Goal: Task Accomplishment & Management: Manage account settings

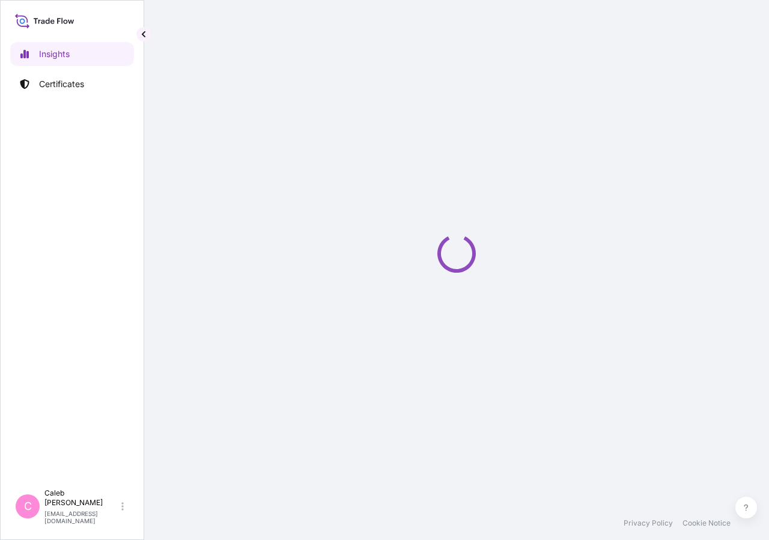
select select "2025"
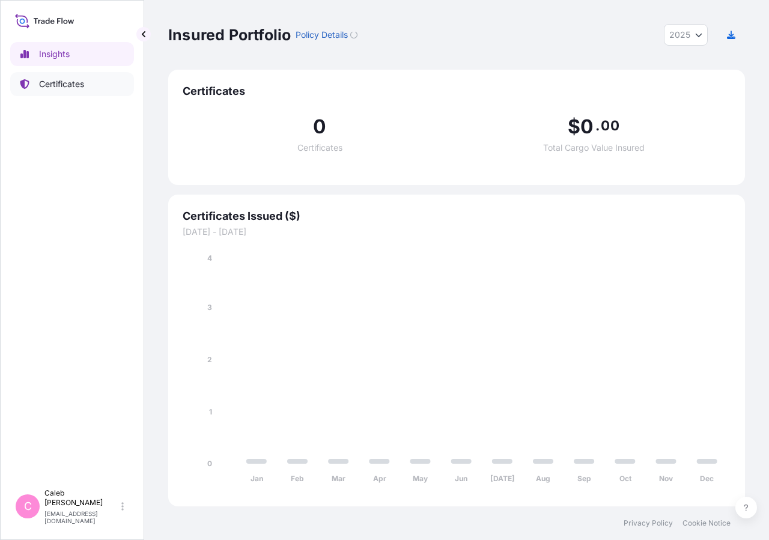
click at [67, 91] on link "Certificates" at bounding box center [72, 84] width 124 height 24
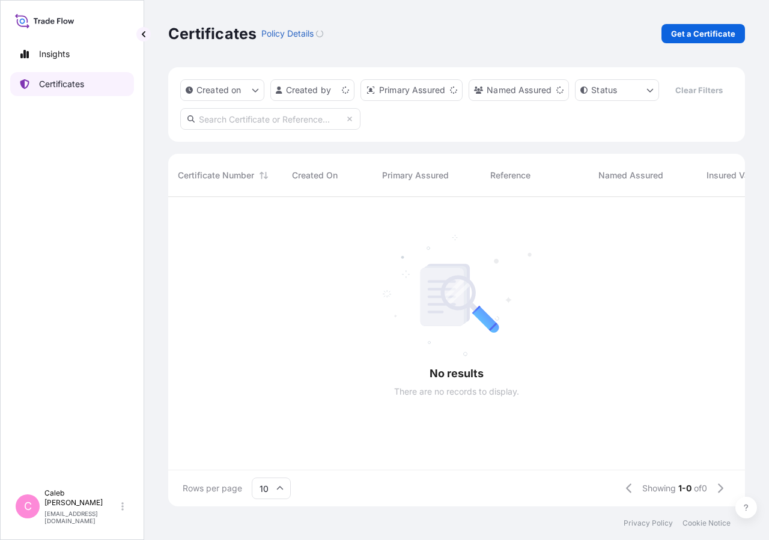
scroll to position [280, 566]
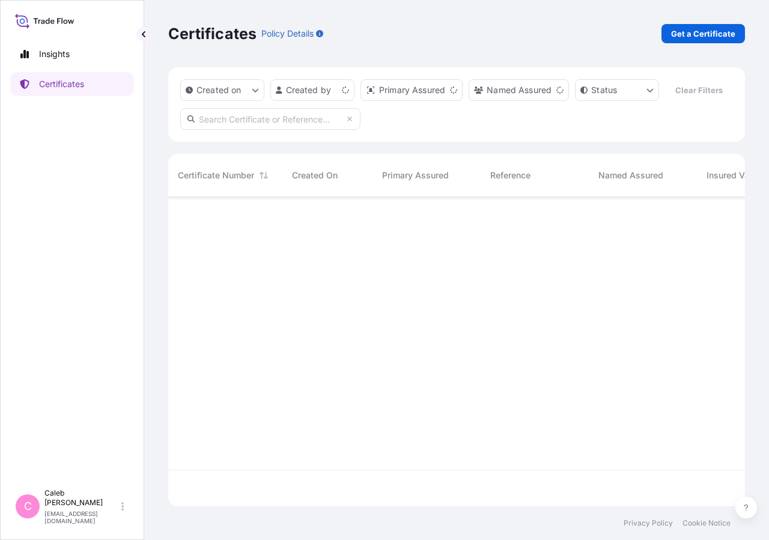
click at [267, 130] on input "text" at bounding box center [270, 119] width 180 height 22
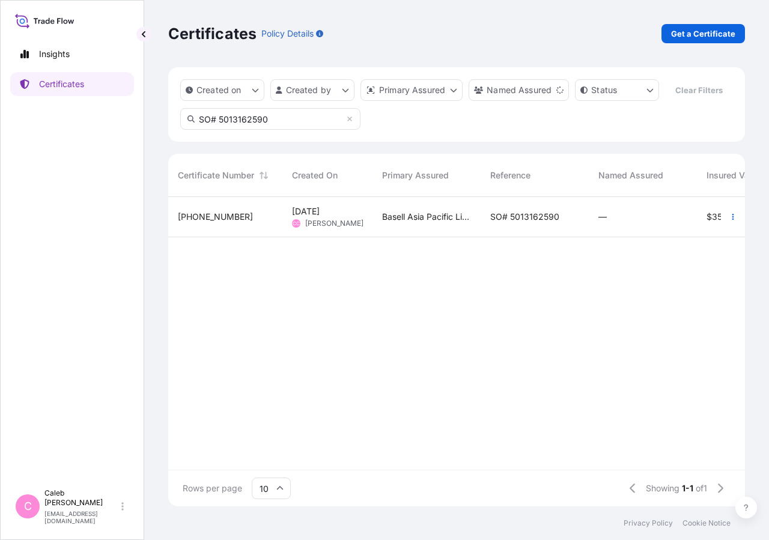
type input "SO# 5013162590"
click at [544, 237] on div "SO# 5013162590" at bounding box center [534, 217] width 108 height 40
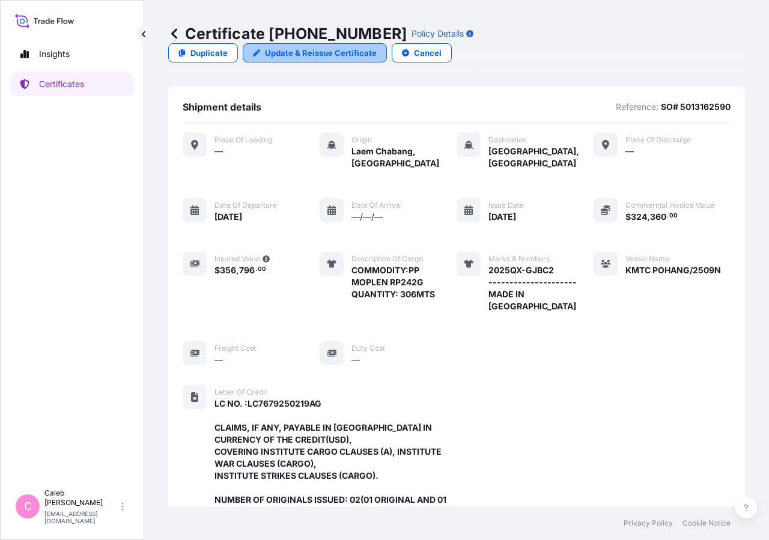
click at [387, 43] on link "Update & Reissue Certificate" at bounding box center [315, 52] width 144 height 19
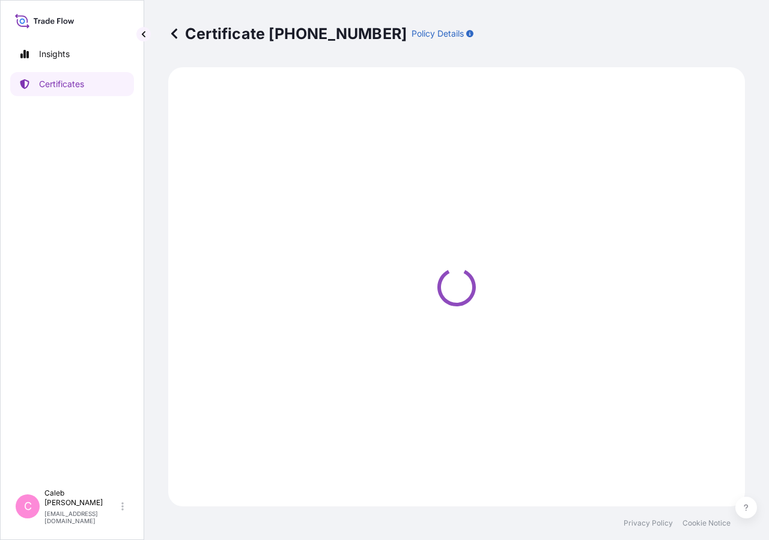
select select "Sea"
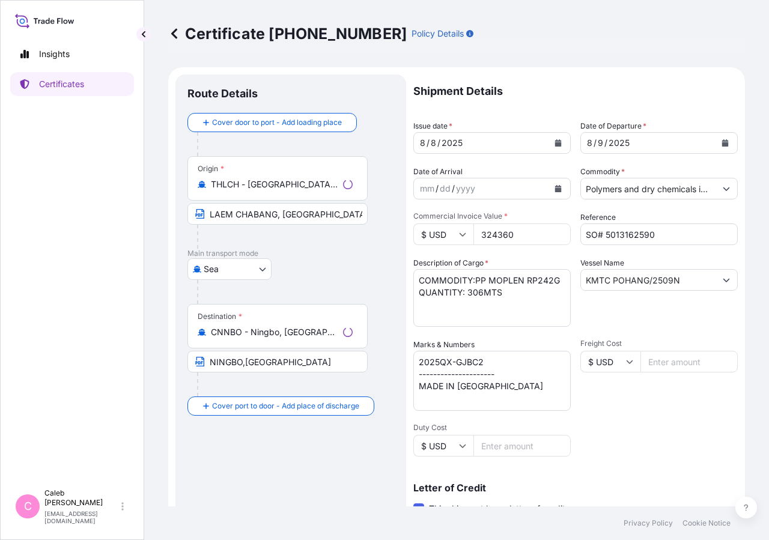
select select "32034"
click at [705, 135] on div "[DATE]" at bounding box center [658, 143] width 157 height 22
click at [722, 144] on icon "Calendar" at bounding box center [725, 142] width 7 height 7
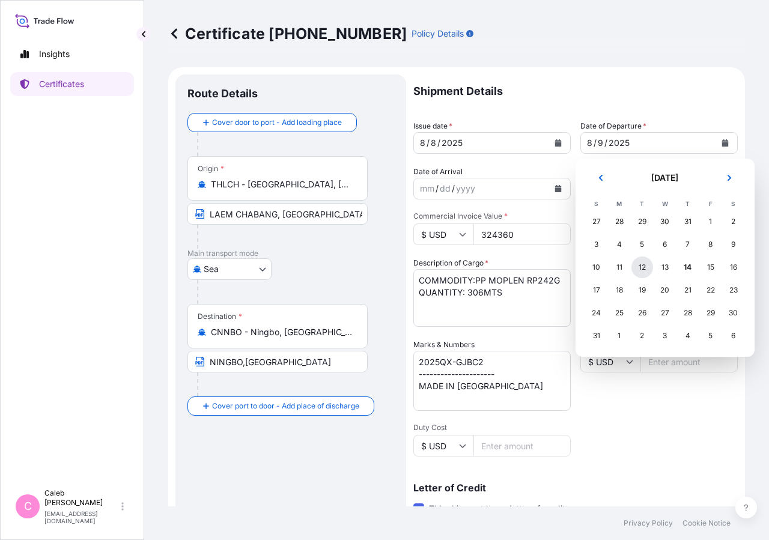
click at [643, 270] on div "12" at bounding box center [642, 267] width 22 height 22
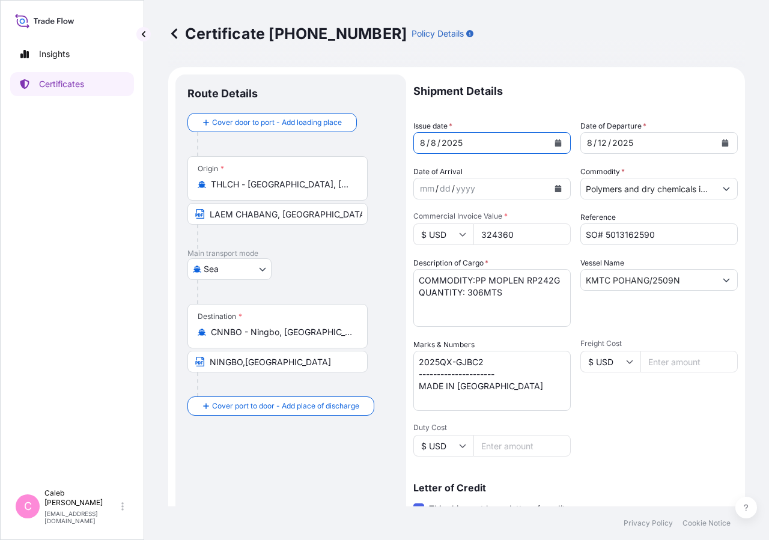
click at [549, 146] on button "Calendar" at bounding box center [557, 142] width 19 height 19
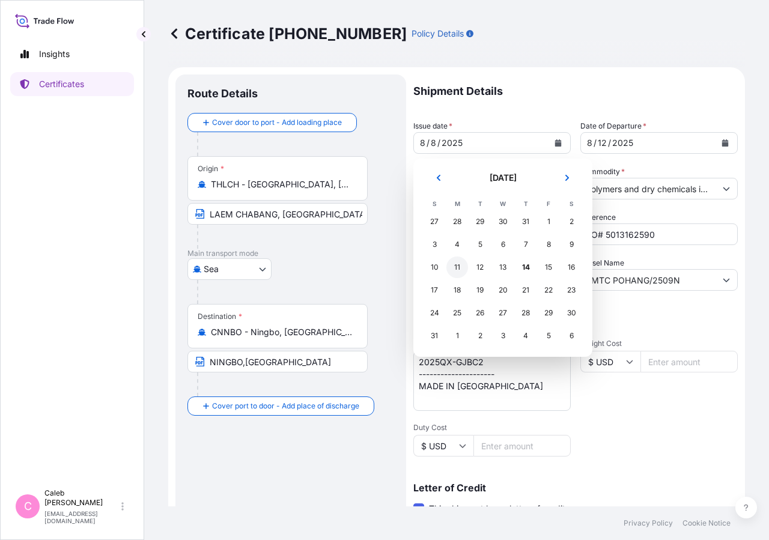
click at [455, 268] on div "11" at bounding box center [457, 267] width 22 height 22
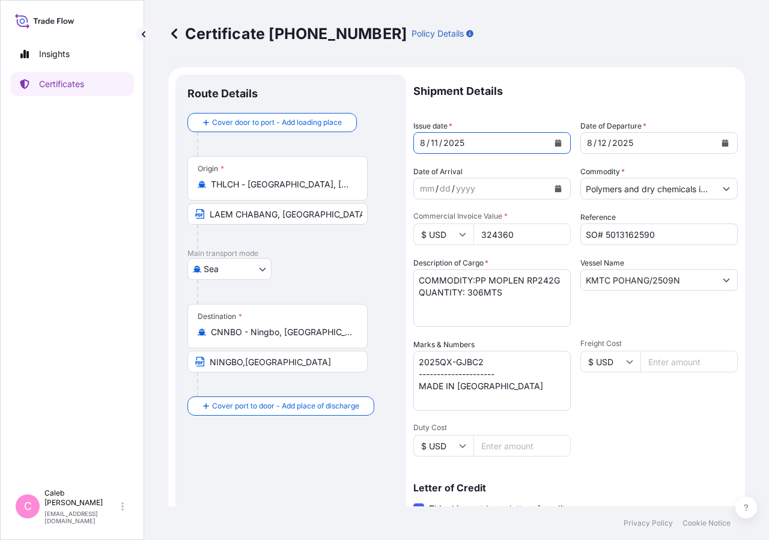
scroll to position [265, 0]
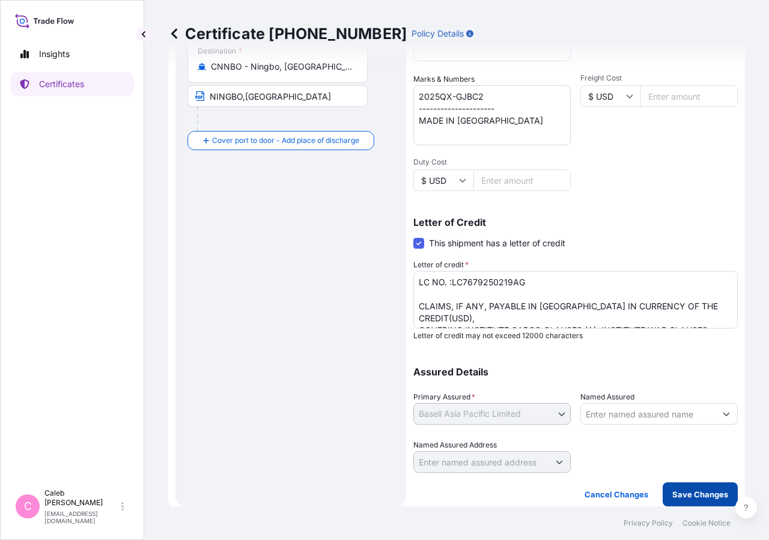
click at [698, 496] on p "Save Changes" at bounding box center [700, 494] width 56 height 12
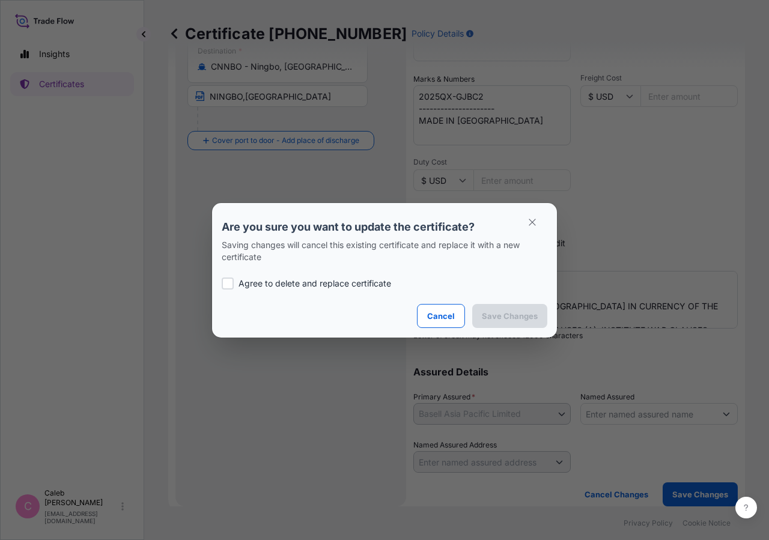
click at [251, 282] on p "Agree to delete and replace certificate" at bounding box center [314, 283] width 153 height 12
checkbox input "true"
click at [492, 311] on p "Save Changes" at bounding box center [510, 316] width 56 height 12
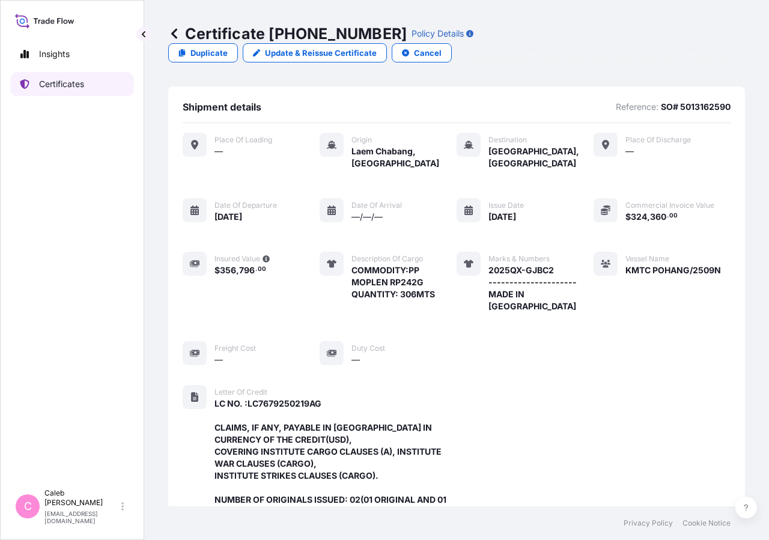
click at [88, 91] on link "Certificates" at bounding box center [72, 84] width 124 height 24
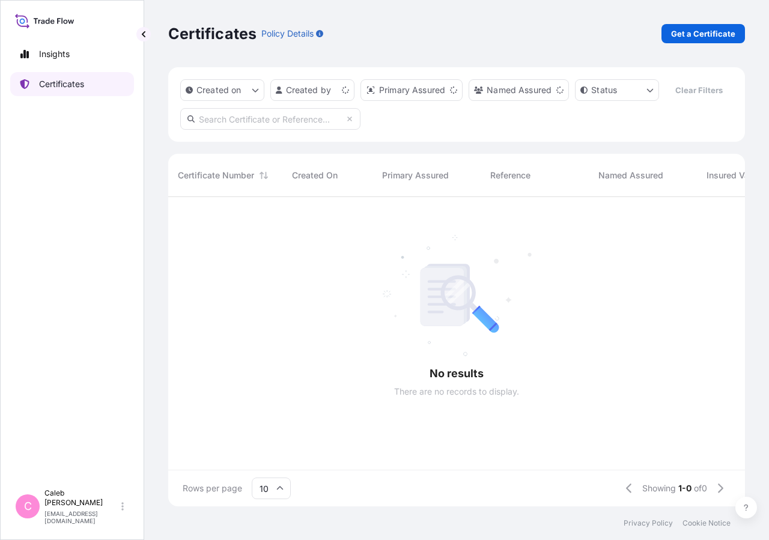
scroll to position [280, 566]
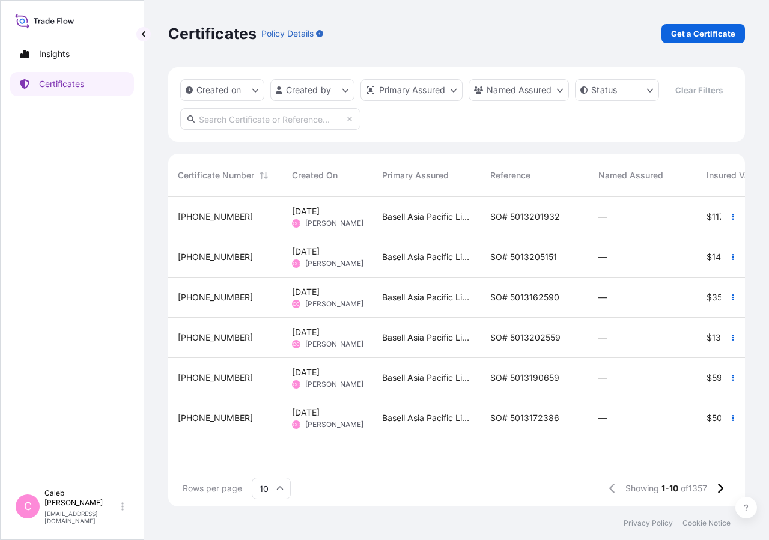
click at [255, 130] on input "text" at bounding box center [270, 119] width 180 height 22
type input "s"
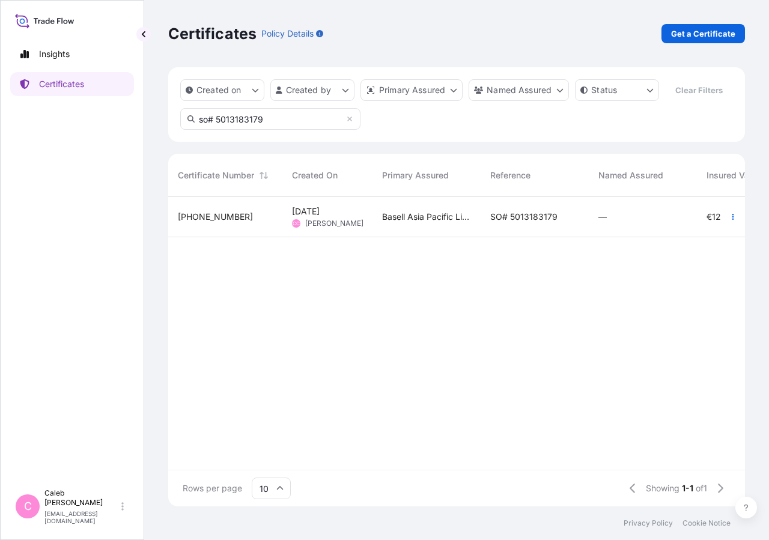
type input "so# 5013183179"
click at [536, 237] on div "SO# 5013183179" at bounding box center [534, 217] width 108 height 40
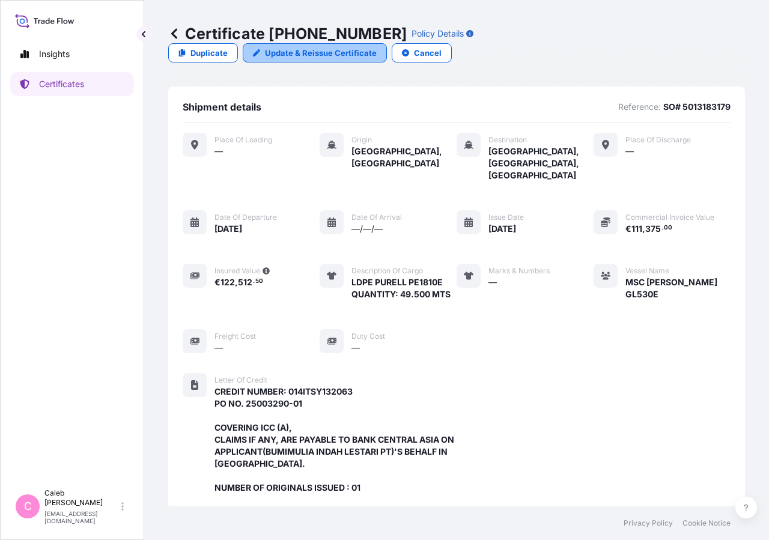
click at [376, 47] on p "Update & Reissue Certificate" at bounding box center [321, 53] width 112 height 12
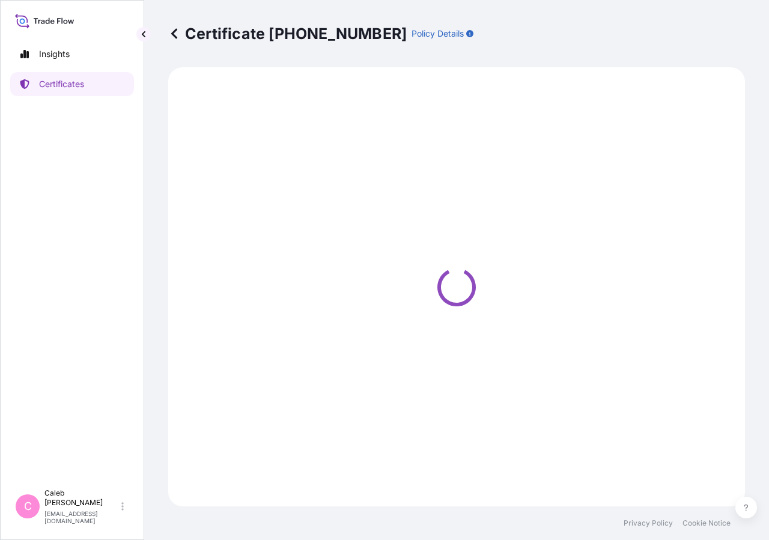
select select "Sea"
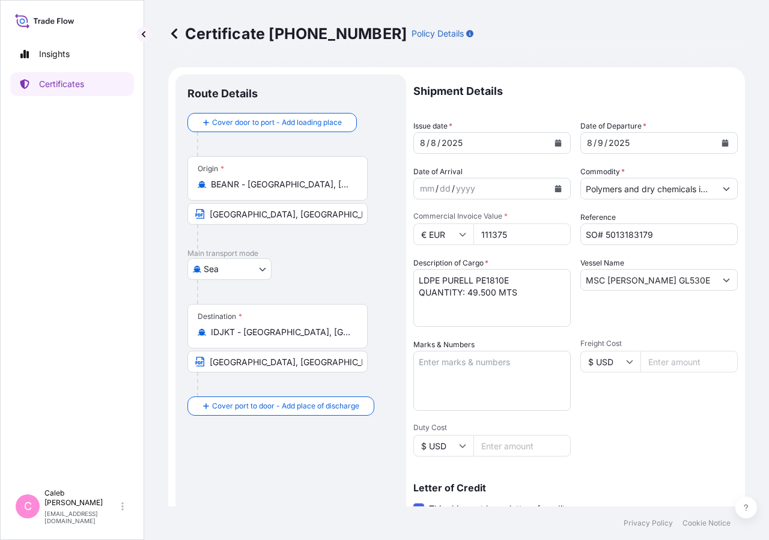
select select "32034"
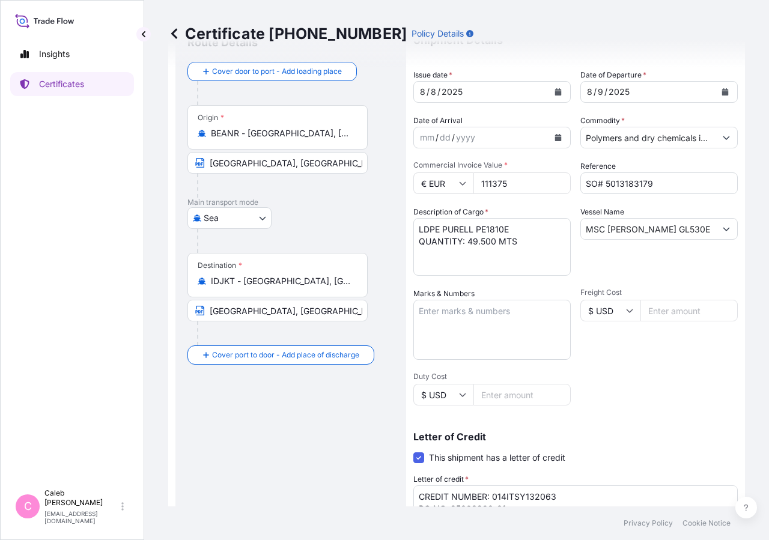
scroll to position [49, 0]
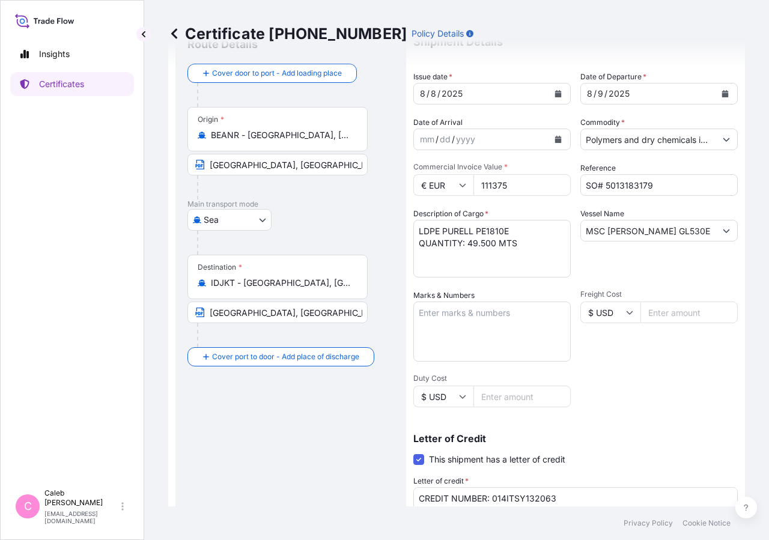
click at [555, 92] on icon "Calendar" at bounding box center [558, 93] width 7 height 7
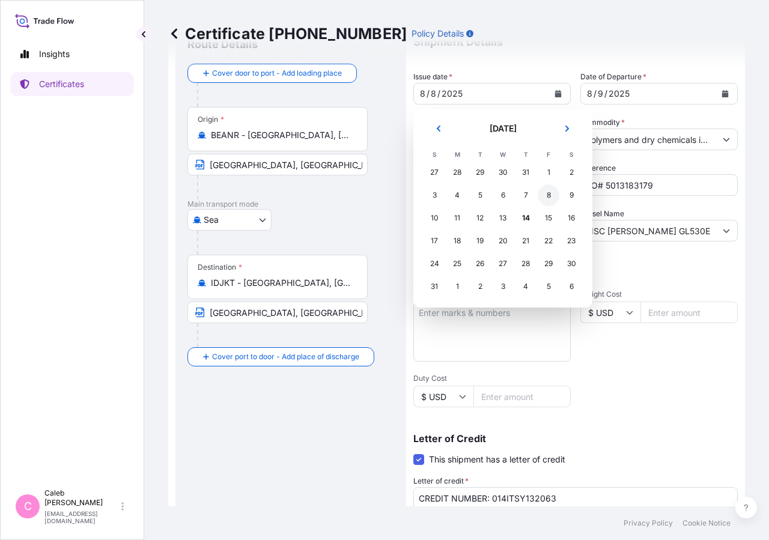
click at [547, 198] on div "8" at bounding box center [548, 195] width 22 height 22
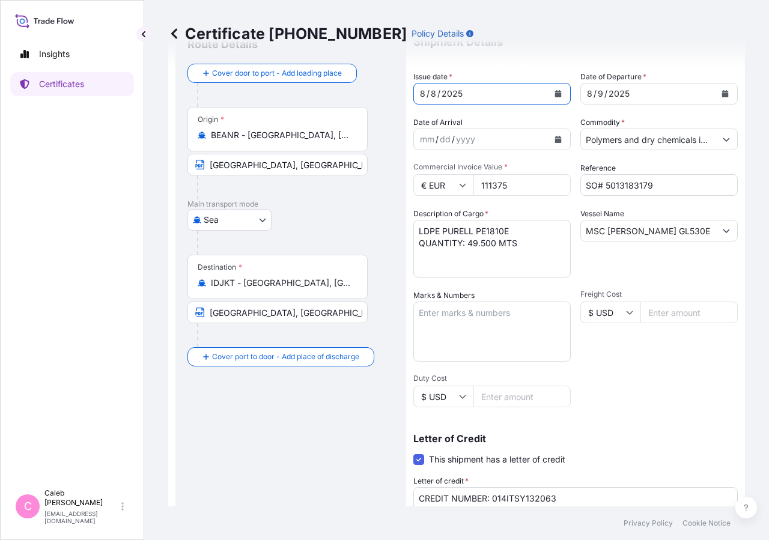
click at [320, 315] on input "[GEOGRAPHIC_DATA], [GEOGRAPHIC_DATA], [GEOGRAPHIC_DATA]" at bounding box center [277, 312] width 180 height 22
drag, startPoint x: 207, startPoint y: 311, endPoint x: 354, endPoint y: 328, distance: 148.7
click at [354, 328] on div "Destination * IDJKT - [GEOGRAPHIC_DATA], [GEOGRAPHIC_DATA], [GEOGRAPHIC_DATA] […" at bounding box center [290, 301] width 207 height 92
click at [329, 330] on div at bounding box center [282, 335] width 171 height 24
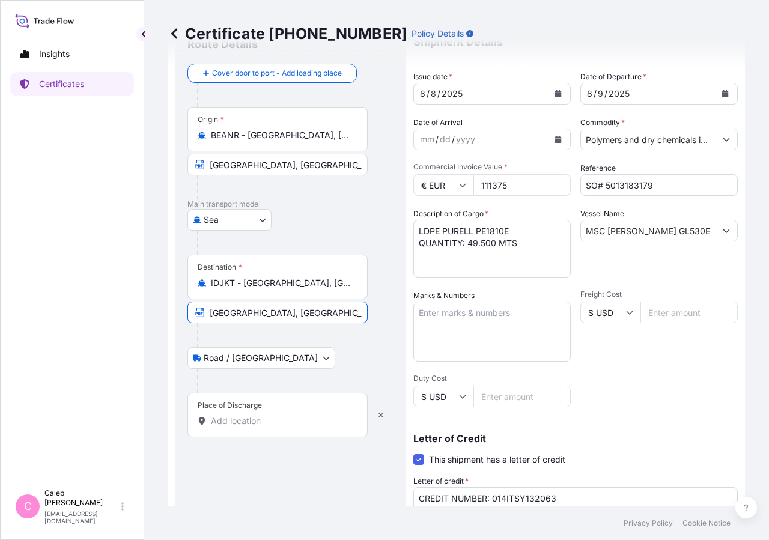
click at [358, 313] on input "[GEOGRAPHIC_DATA], [GEOGRAPHIC_DATA], [GEOGRAPHIC_DATA]" at bounding box center [277, 312] width 180 height 22
click at [328, 343] on div at bounding box center [282, 335] width 171 height 24
click at [281, 316] on input "Text to appear on certificate" at bounding box center [277, 312] width 180 height 22
click at [270, 312] on input "Text to appear on certificate" at bounding box center [277, 312] width 180 height 22
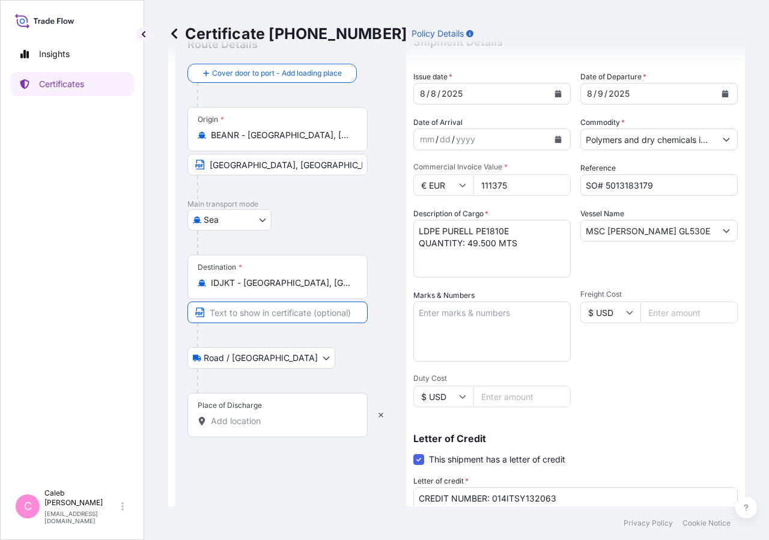
paste input "[GEOGRAPHIC_DATA], [GEOGRAPHIC_DATA], [GEOGRAPHIC_DATA]"
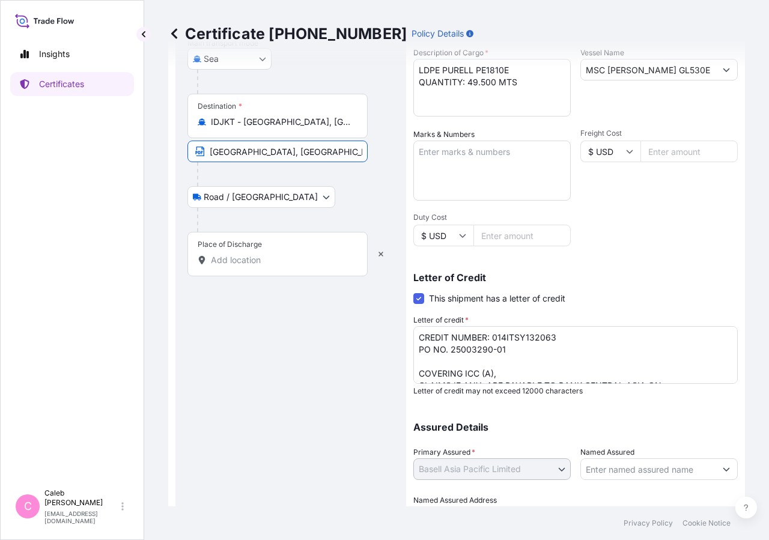
scroll to position [265, 0]
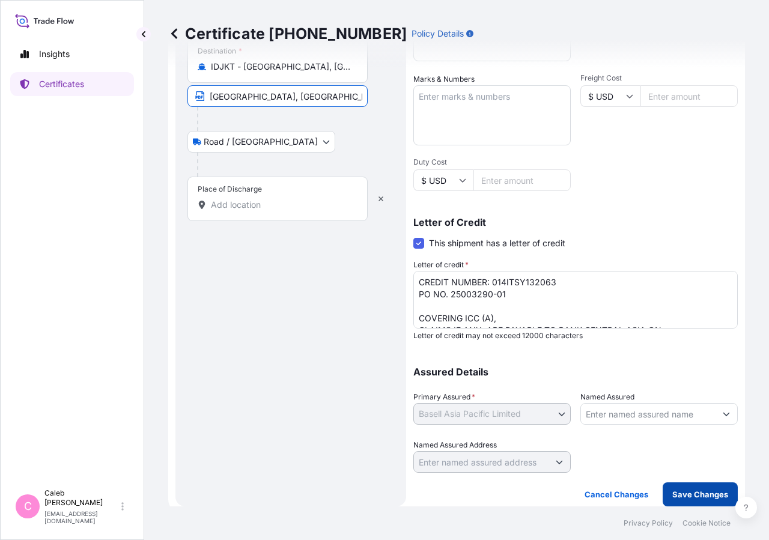
type input "[GEOGRAPHIC_DATA], [GEOGRAPHIC_DATA], [GEOGRAPHIC_DATA]"
click at [692, 495] on p "Save Changes" at bounding box center [700, 494] width 56 height 12
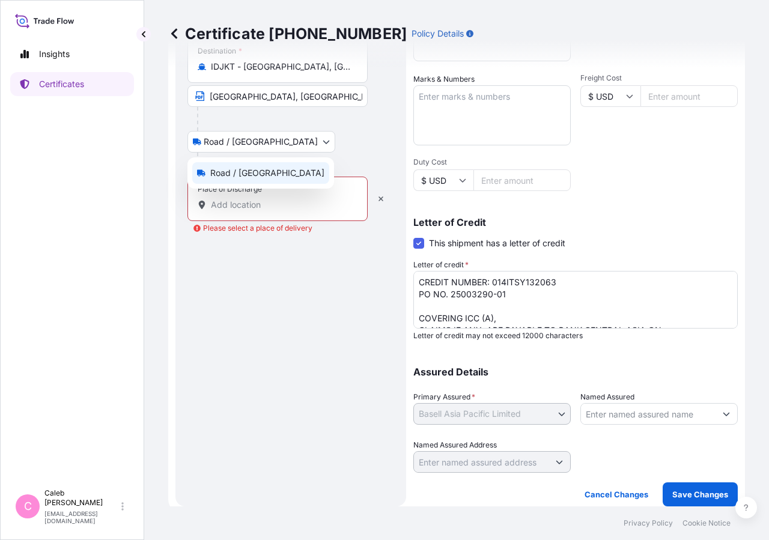
click at [250, 150] on body "Insights Certificates C [PERSON_NAME] [EMAIL_ADDRESS][DOMAIN_NAME] Certificate …" at bounding box center [384, 270] width 769 height 540
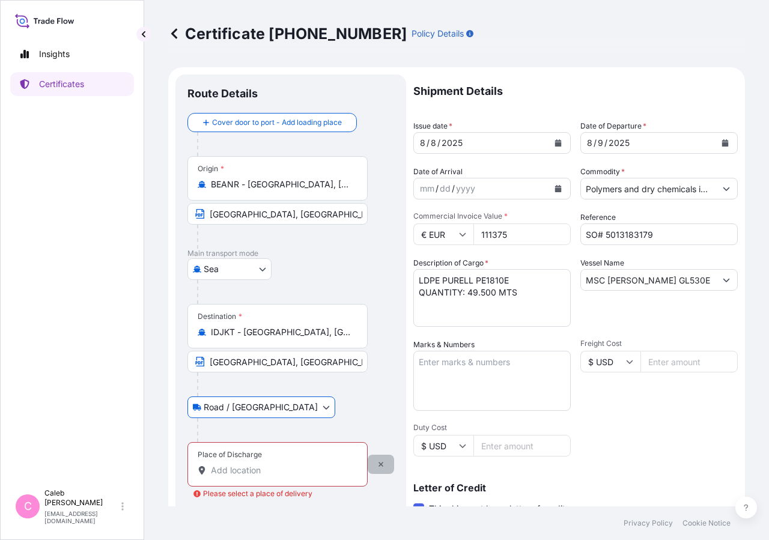
click at [378, 462] on icon "button" at bounding box center [380, 464] width 7 height 7
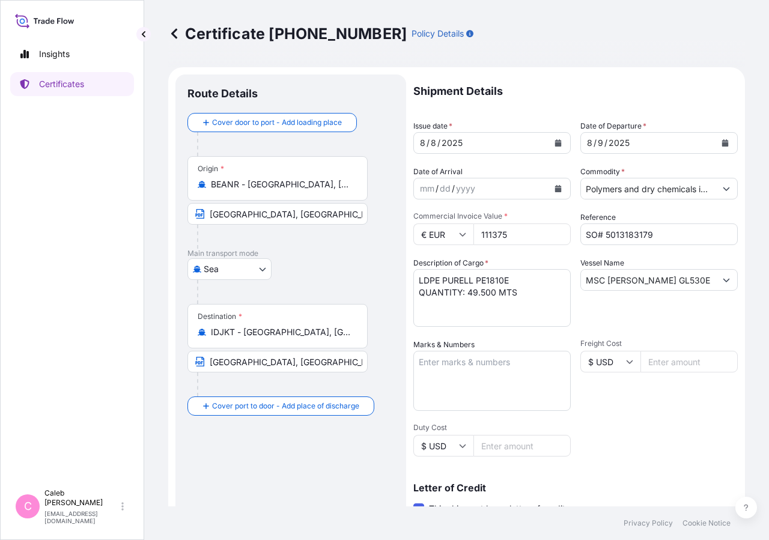
scroll to position [265, 0]
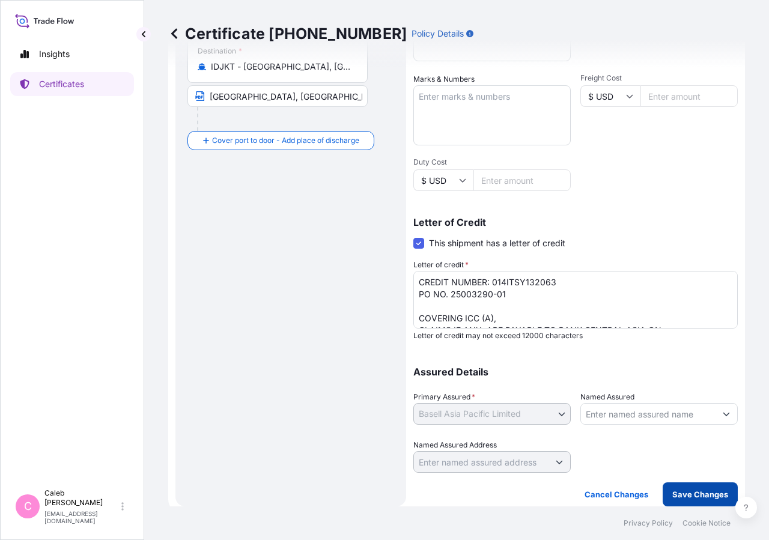
click at [706, 489] on p "Save Changes" at bounding box center [700, 494] width 56 height 12
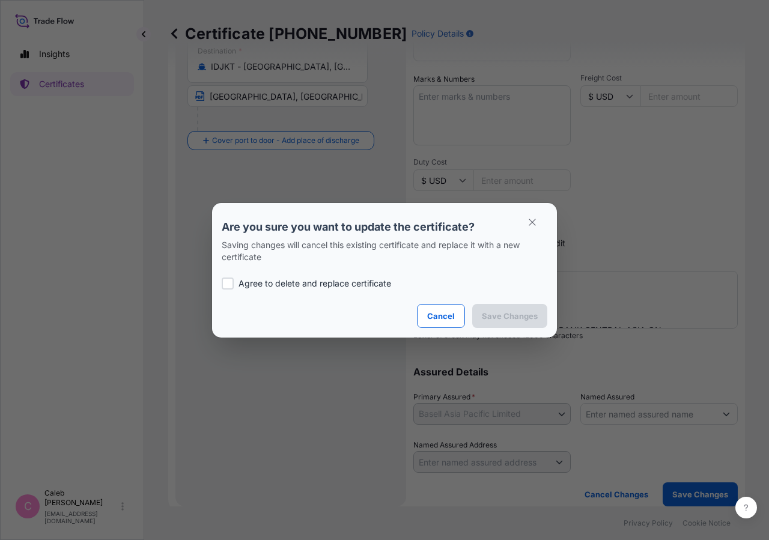
click at [259, 282] on p "Agree to delete and replace certificate" at bounding box center [314, 283] width 153 height 12
checkbox input "true"
click at [487, 315] on p "Save Changes" at bounding box center [510, 316] width 56 height 12
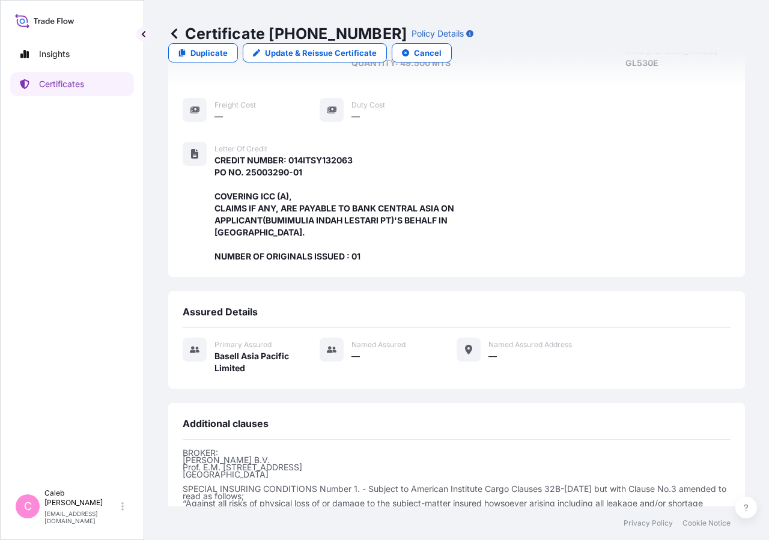
scroll to position [335, 0]
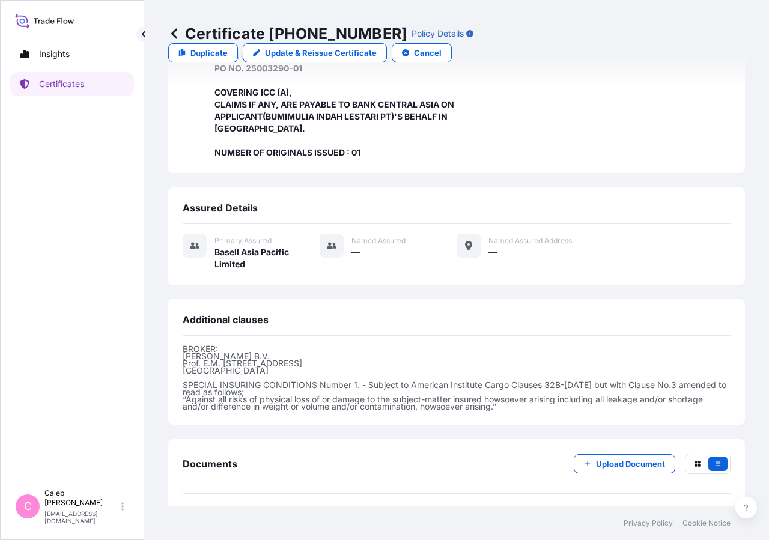
click at [232, 515] on span "Certificate" at bounding box center [235, 521] width 43 height 12
